Goal: Task Accomplishment & Management: Manage account settings

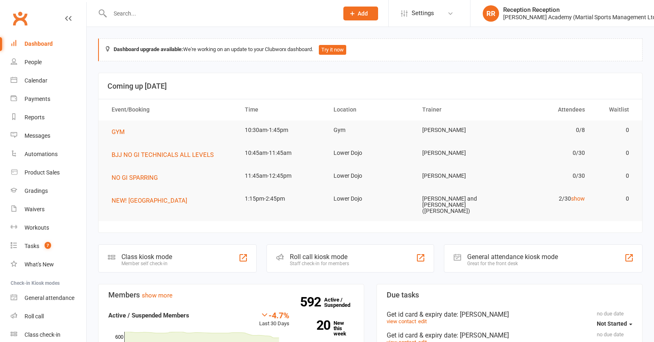
click at [235, 16] on input "text" at bounding box center [219, 13] width 225 height 11
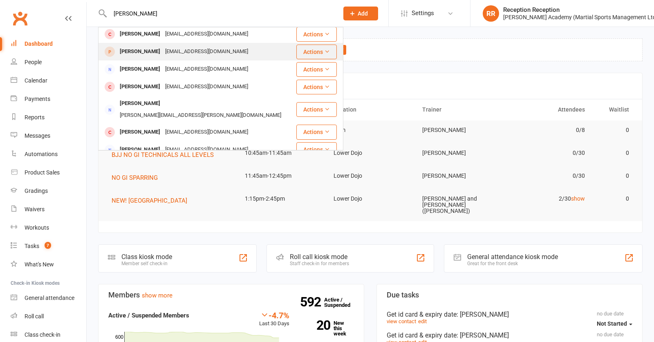
scroll to position [4, 0]
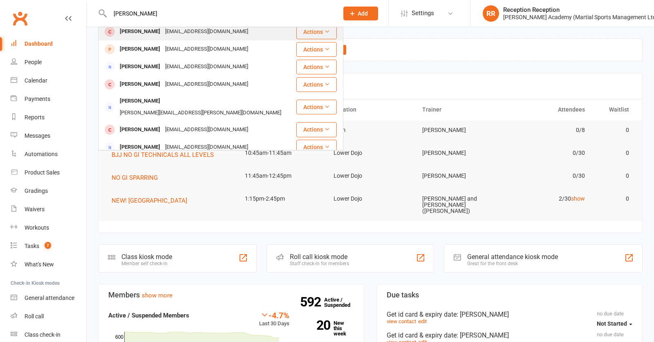
type input "kelman"
click at [217, 29] on div "David Kelman davechk@hotmail.com" at bounding box center [197, 31] width 197 height 17
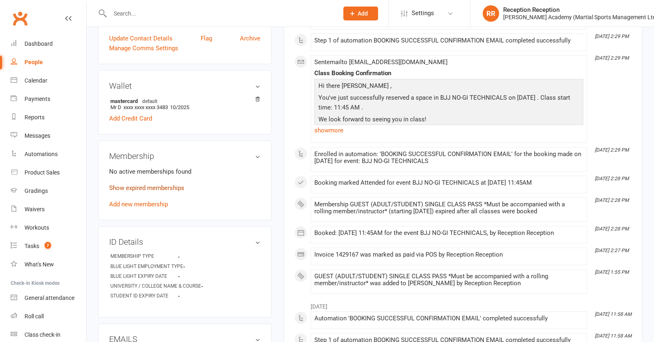
scroll to position [218, 0]
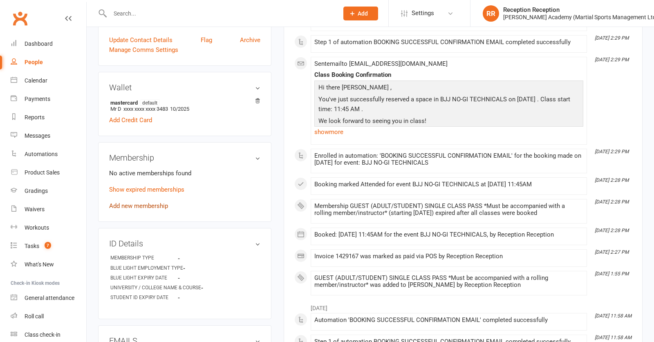
click at [122, 205] on link "Add new membership" at bounding box center [138, 205] width 59 height 7
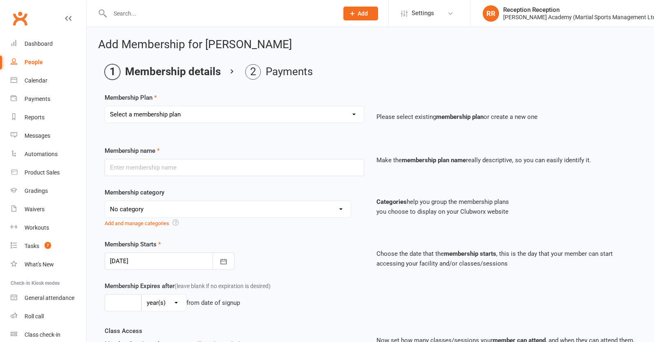
select select "9"
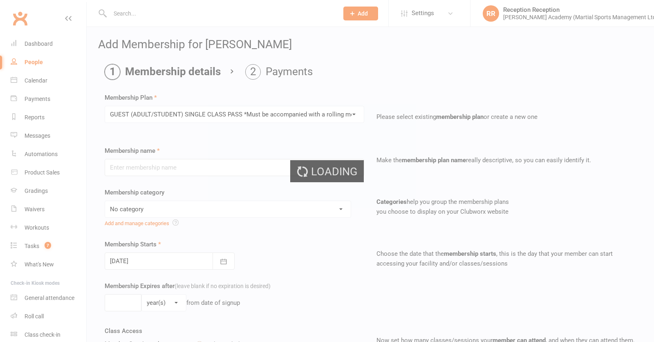
type input "GUEST (ADULT/STUDENT) SINGLE CLASS PASS *Must be accompanied with a rolling mem…"
select select "7"
type input "1"
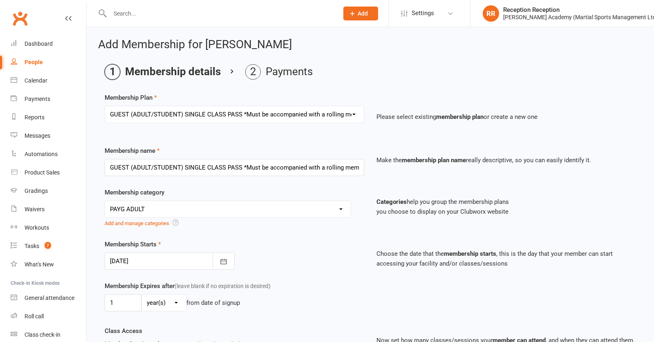
select select "0"
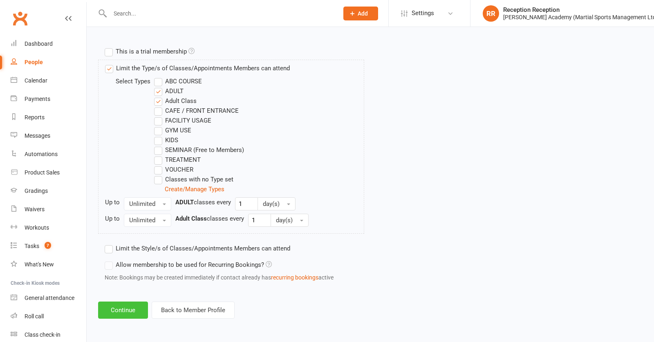
scroll to position [400, 0]
click at [120, 315] on button "Continue" at bounding box center [123, 310] width 50 height 17
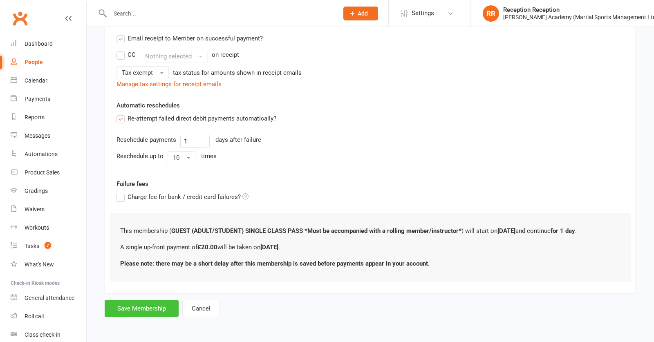
scroll to position [171, 0]
click at [123, 315] on button "Save Membership" at bounding box center [142, 308] width 74 height 17
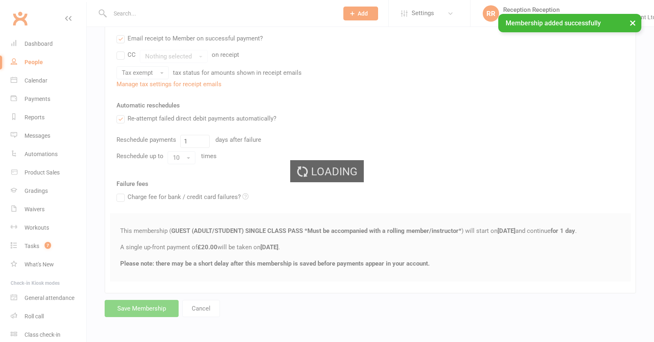
scroll to position [171, 0]
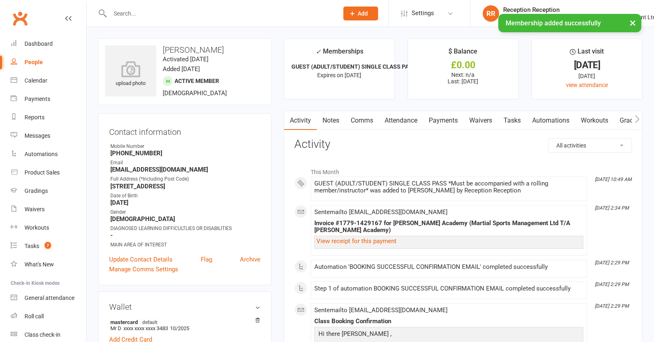
click at [441, 120] on link "Payments" at bounding box center [443, 120] width 40 height 19
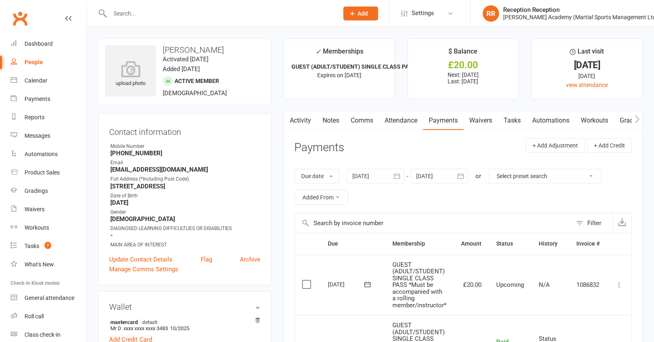
click at [611, 283] on td "Mark as Paid (Cash) Mark as Paid (POS) Mark as Paid (Other) Skip Apply credit M…" at bounding box center [619, 285] width 25 height 61
drag, startPoint x: 622, startPoint y: 283, endPoint x: 624, endPoint y: 286, distance: 4.2
click at [622, 283] on icon at bounding box center [619, 285] width 8 height 8
click at [614, 310] on link "Mark as Paid (POS)" at bounding box center [583, 317] width 81 height 16
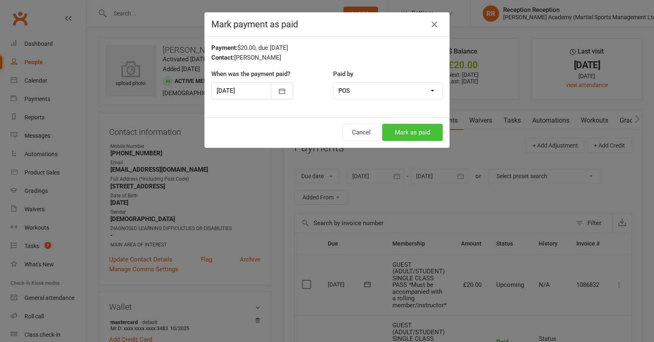
click at [422, 129] on button "Mark as paid" at bounding box center [412, 132] width 60 height 17
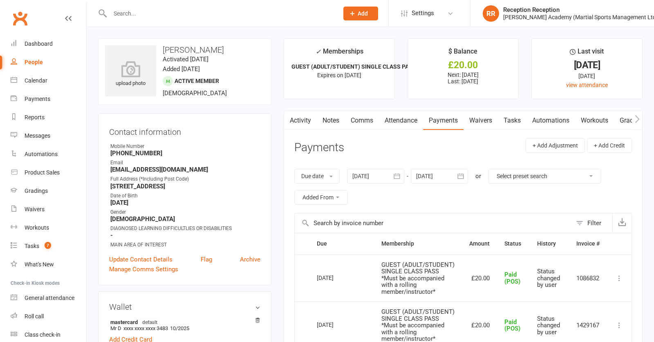
click at [219, 17] on input "text" at bounding box center [219, 13] width 225 height 11
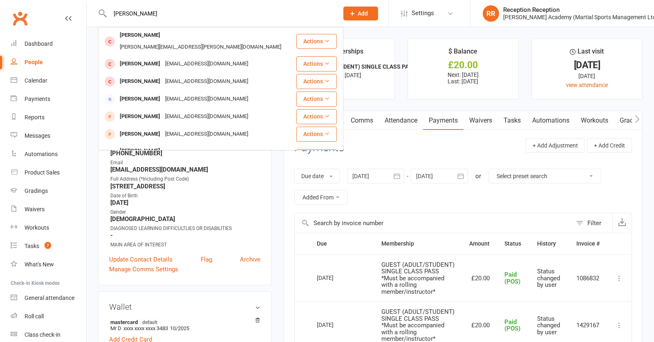
type input "suminder sandy"
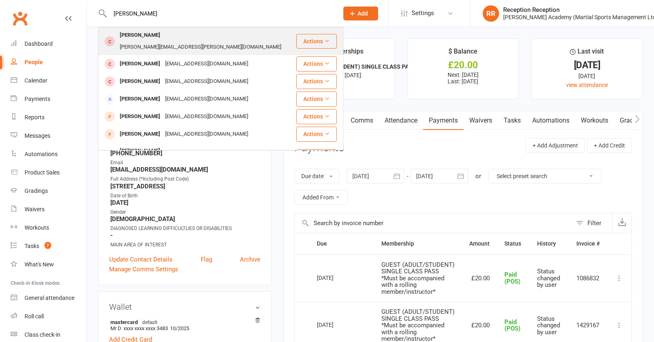
drag, startPoint x: 219, startPoint y: 17, endPoint x: 179, endPoint y: 34, distance: 43.2
click at [179, 41] on div "suminder.sandhu@gmail.com" at bounding box center [200, 47] width 166 height 12
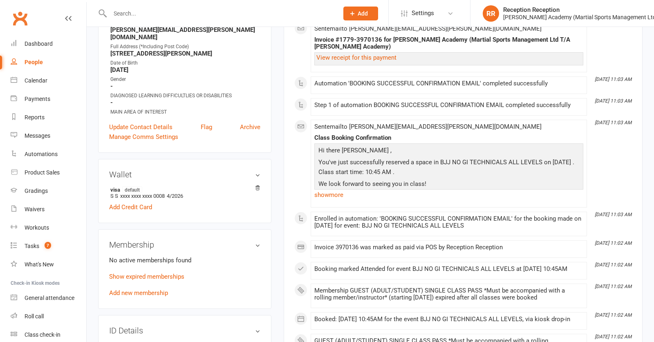
scroll to position [172, 0]
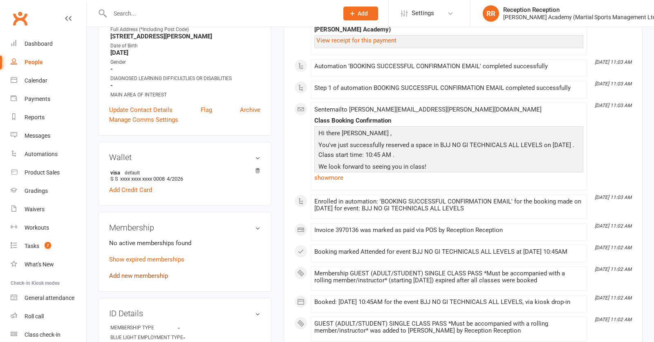
click at [149, 272] on link "Add new membership" at bounding box center [138, 275] width 59 height 7
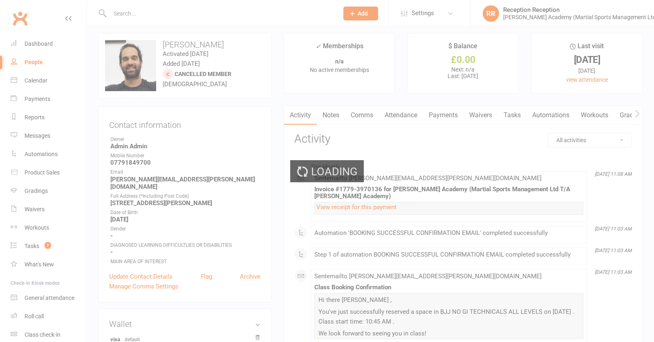
scroll to position [0, 0]
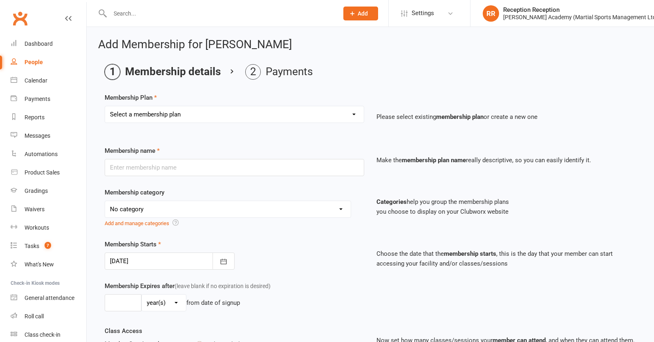
select select "9"
type input "GUEST (ADULT/STUDENT) SINGLE CLASS PASS *Must be accompanied with a rolling mem…"
select select "7"
type input "1"
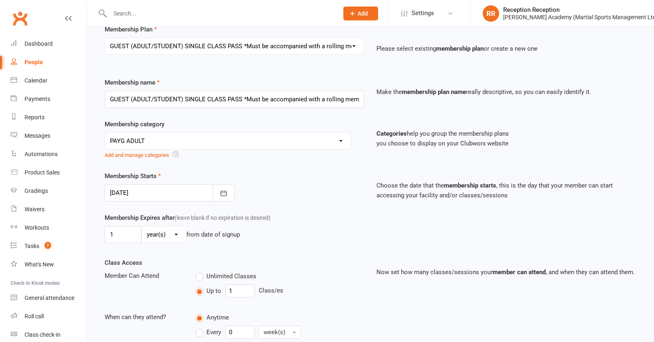
scroll to position [69, 0]
select select "0"
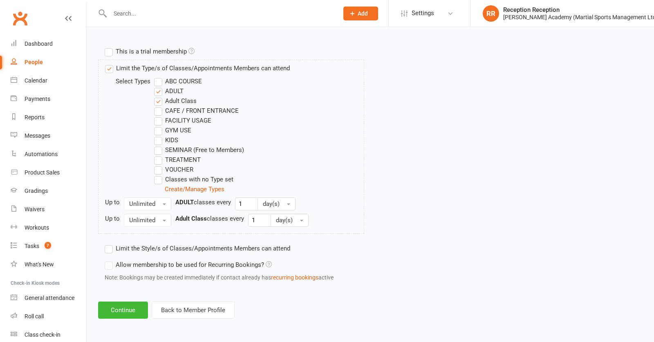
scroll to position [400, 0]
click at [122, 303] on button "Continue" at bounding box center [123, 310] width 50 height 17
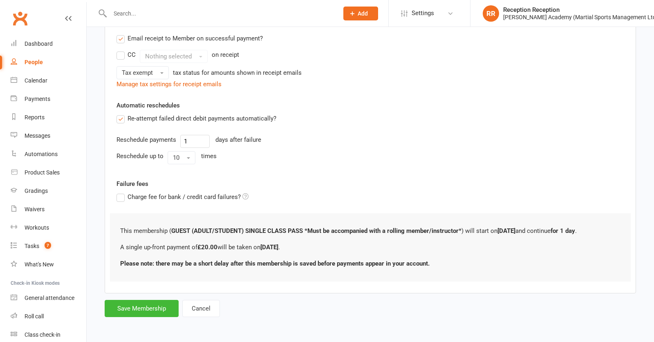
scroll to position [0, 0]
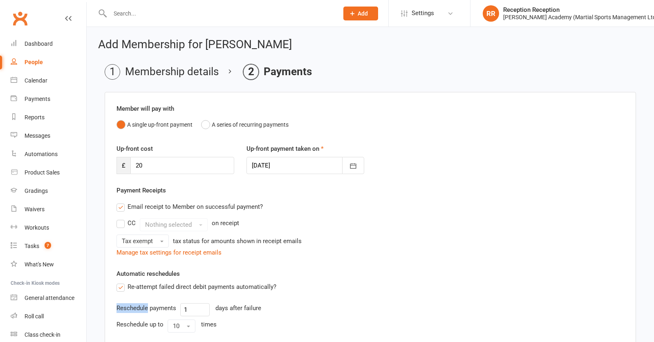
click at [122, 304] on div "Re-attempt failed direct debit payments automatically? Reschedule payments 1 da…" at bounding box center [370, 309] width 520 height 54
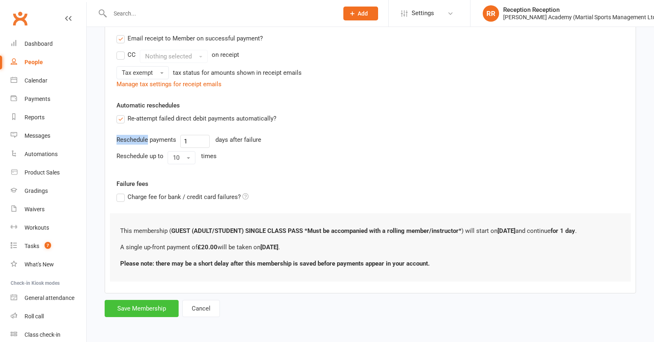
scroll to position [171, 0]
click at [122, 303] on button "Save Membership" at bounding box center [142, 308] width 74 height 17
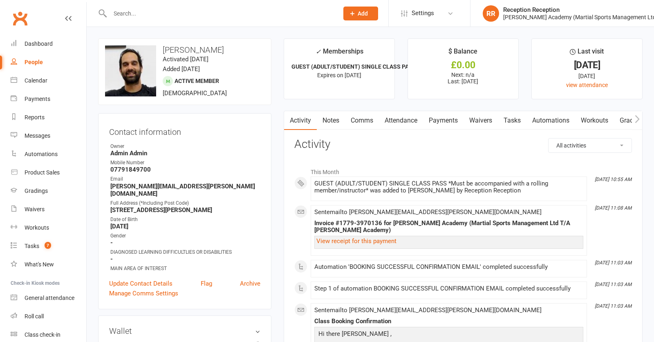
click at [449, 124] on link "Payments" at bounding box center [443, 120] width 40 height 19
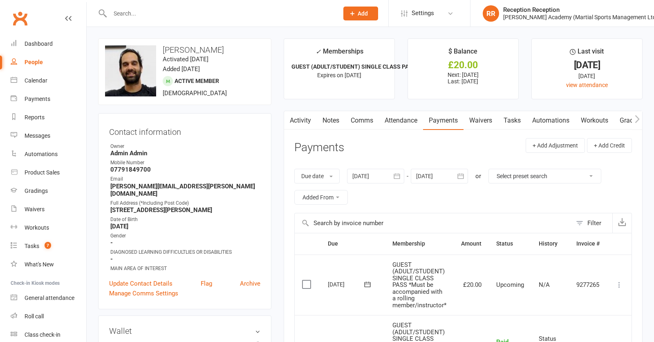
click at [623, 284] on icon at bounding box center [619, 285] width 8 height 8
click at [589, 315] on link "Mark as Paid (POS)" at bounding box center [583, 317] width 81 height 16
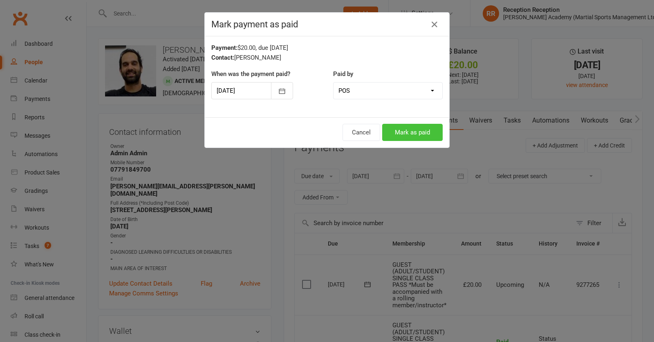
click at [425, 131] on button "Mark as paid" at bounding box center [412, 132] width 60 height 17
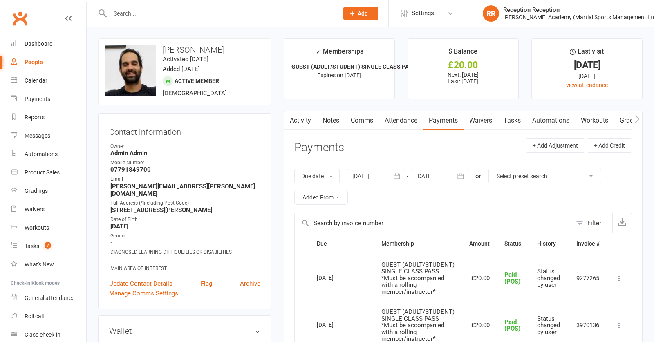
click at [264, 12] on input "text" at bounding box center [219, 13] width 225 height 11
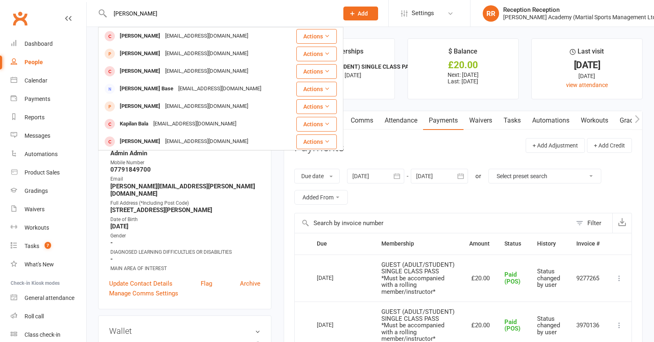
type input "kabir ba"
click at [232, 29] on div "Kabir Bhandal kabirbhandal@gmail.com" at bounding box center [197, 36] width 197 height 17
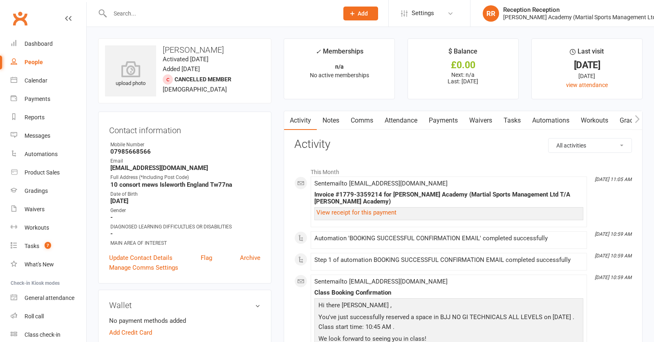
scroll to position [2, 0]
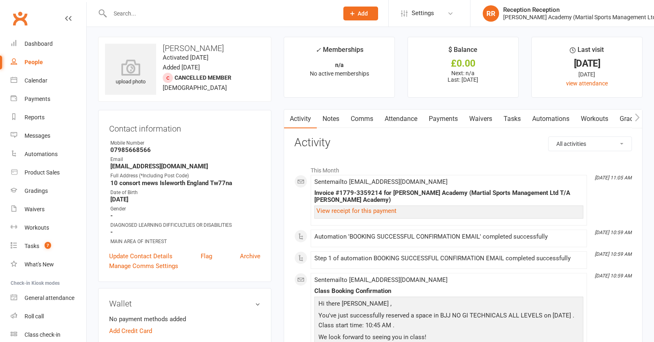
click at [442, 127] on link "Payments" at bounding box center [443, 119] width 40 height 19
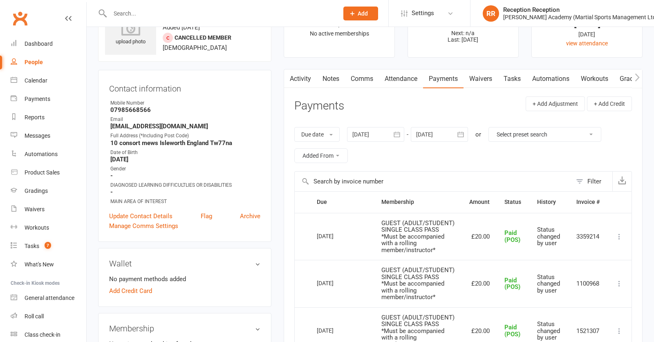
scroll to position [241, 0]
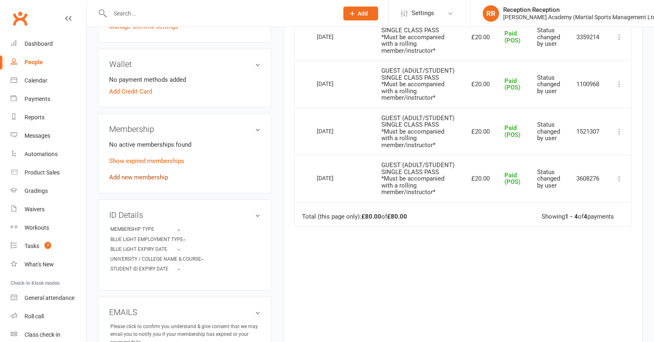
click at [156, 179] on link "Add new membership" at bounding box center [138, 177] width 59 height 7
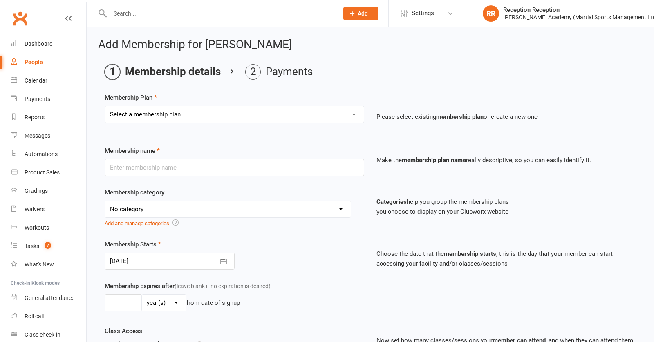
select select "9"
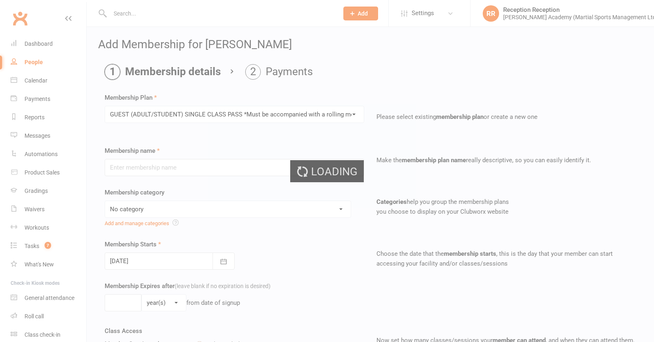
type input "GUEST (ADULT/STUDENT) SINGLE CLASS PASS *Must be accompanied with a rolling mem…"
select select "7"
type input "1"
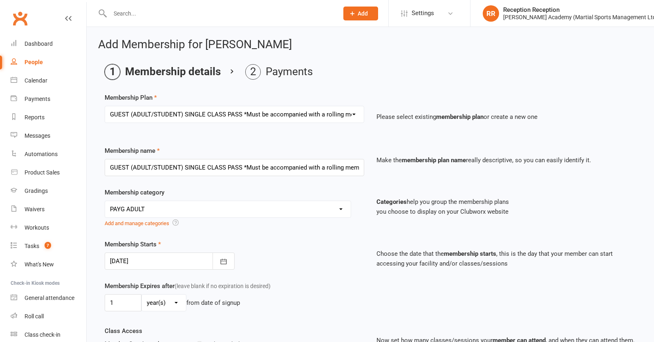
select select "0"
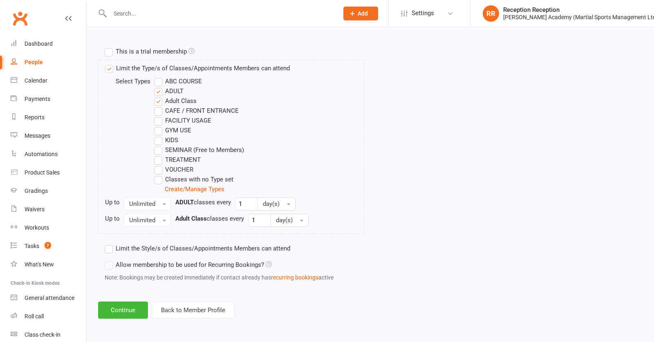
scroll to position [400, 0]
click at [122, 308] on button "Continue" at bounding box center [123, 310] width 50 height 17
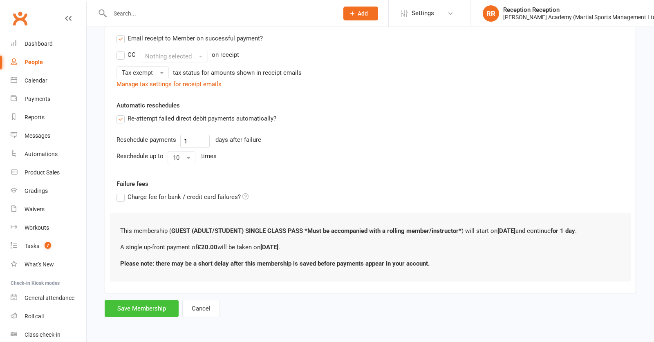
scroll to position [171, 0]
click at [129, 301] on button "Save Membership" at bounding box center [142, 308] width 74 height 17
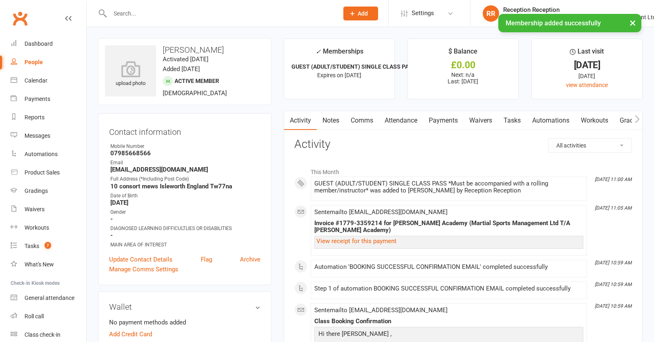
click at [414, 118] on link "Attendance" at bounding box center [401, 120] width 44 height 19
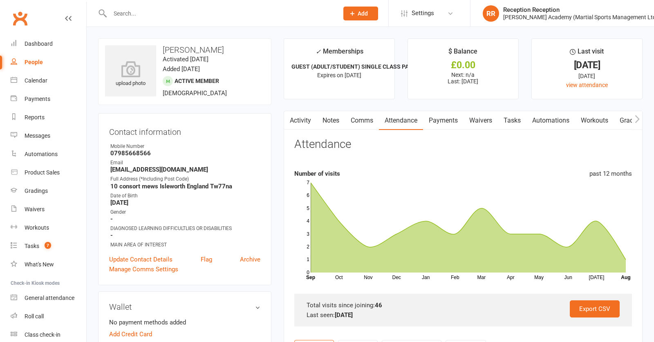
click at [439, 123] on link "Payments" at bounding box center [443, 120] width 40 height 19
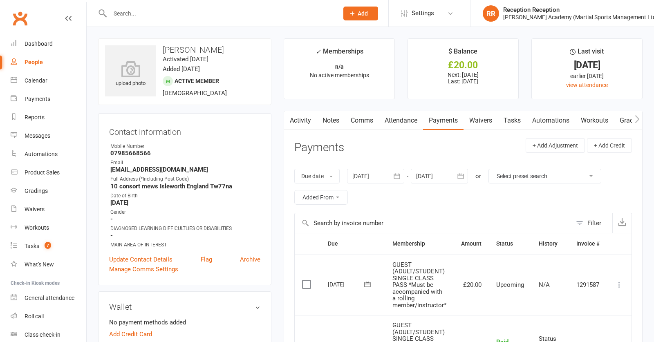
click at [622, 287] on icon at bounding box center [619, 285] width 8 height 8
click at [603, 315] on link "Mark as Paid (POS)" at bounding box center [583, 317] width 81 height 16
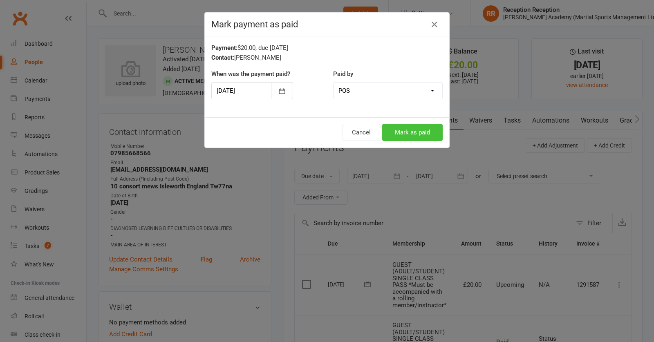
click at [437, 135] on button "Mark as paid" at bounding box center [412, 132] width 60 height 17
